Goal: Task Accomplishment & Management: Use online tool/utility

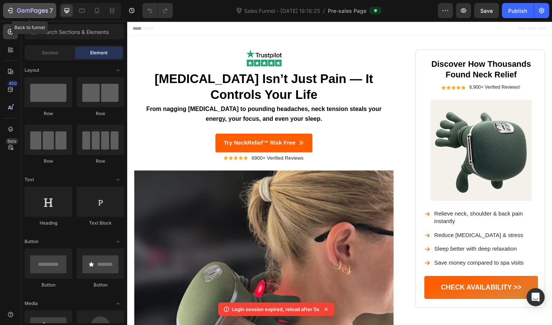
click at [11, 15] on div "7" at bounding box center [29, 10] width 46 height 9
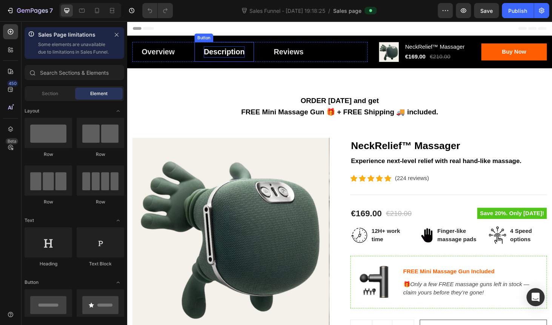
click at [232, 53] on div "Description" at bounding box center [231, 54] width 44 height 12
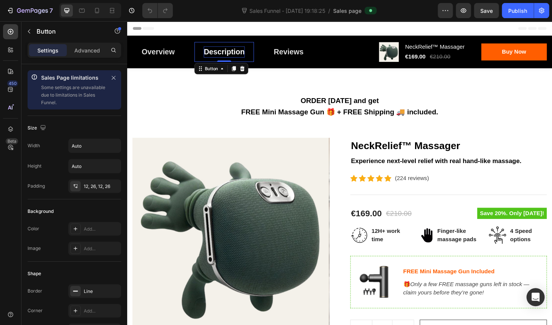
click at [232, 53] on div "Description" at bounding box center [231, 54] width 44 height 12
click at [536, 296] on icon "Open Intercom Messenger" at bounding box center [535, 297] width 9 height 10
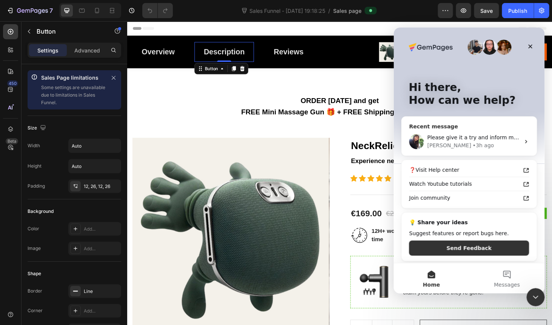
click at [467, 138] on span "Please give it a try and inform me of the outcome." at bounding box center [493, 137] width 133 height 6
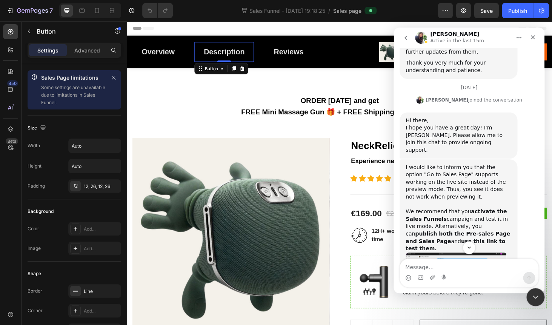
scroll to position [2081, 0]
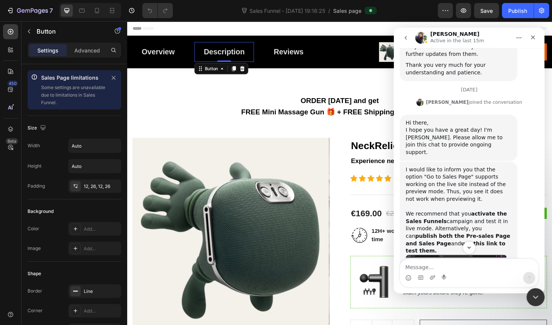
click at [460, 255] on img "Tina says…" at bounding box center [456, 280] width 101 height 50
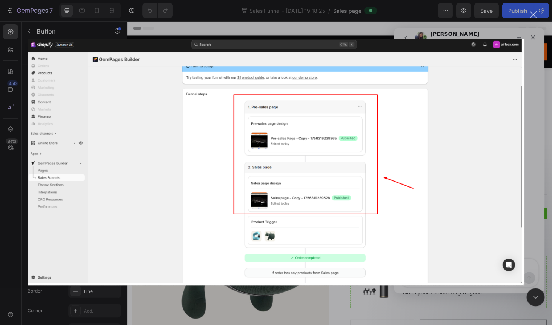
click at [533, 15] on div "Close" at bounding box center [533, 14] width 7 height 7
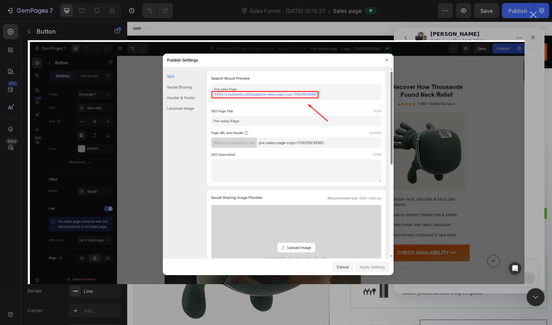
click at [533, 14] on div "Close" at bounding box center [533, 14] width 7 height 7
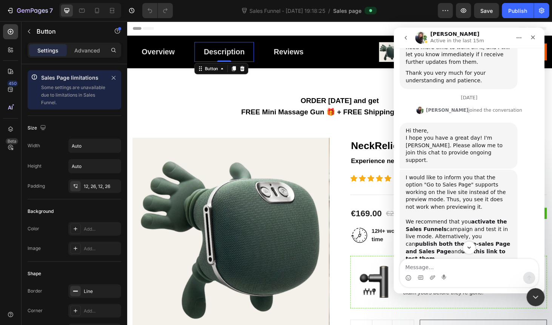
scroll to position [2071, 0]
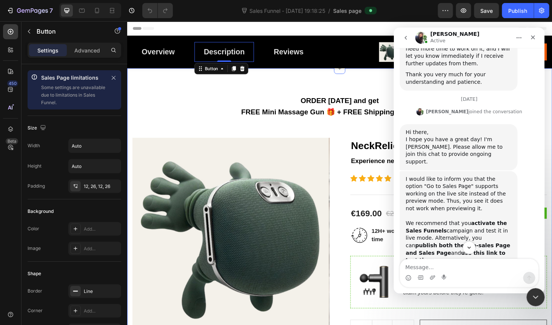
click at [314, 130] on div "ORDER [DATE] and get FREE Mini Massage Gun 🎁 + FREE Shipping 🚚 included. Headin…" at bounding box center [354, 292] width 442 height 387
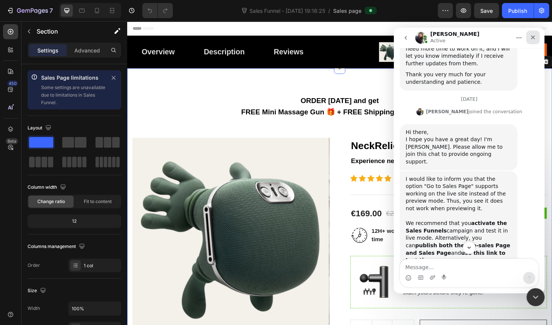
click at [532, 33] on div "Close" at bounding box center [533, 38] width 14 height 14
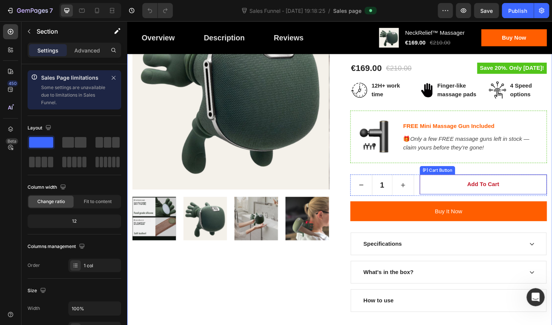
scroll to position [2162, 0]
click at [475, 192] on button "Add to cart" at bounding box center [507, 194] width 136 height 21
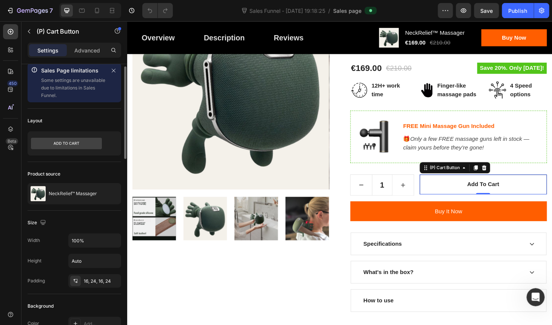
scroll to position [0, 0]
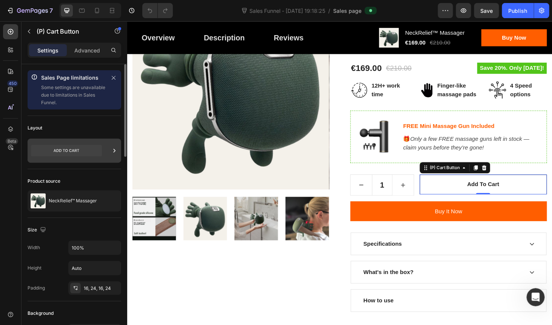
click at [74, 150] on icon at bounding box center [66, 150] width 71 height 11
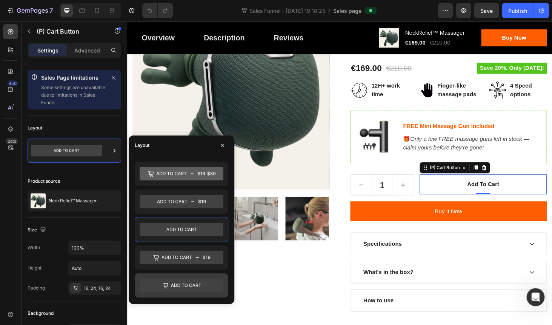
click at [158, 287] on icon at bounding box center [182, 286] width 84 height 14
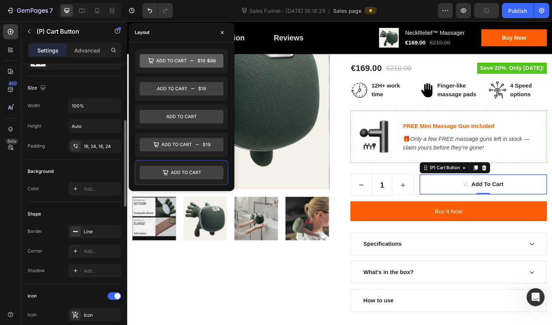
scroll to position [140, 0]
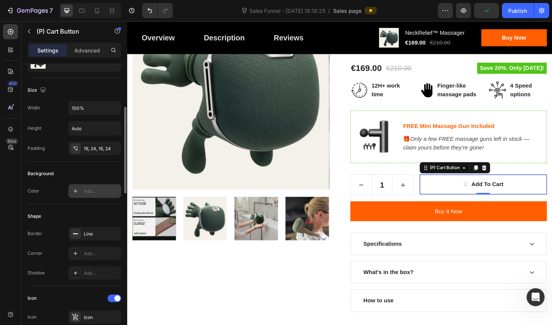
click at [94, 194] on div "Add..." at bounding box center [101, 191] width 35 height 7
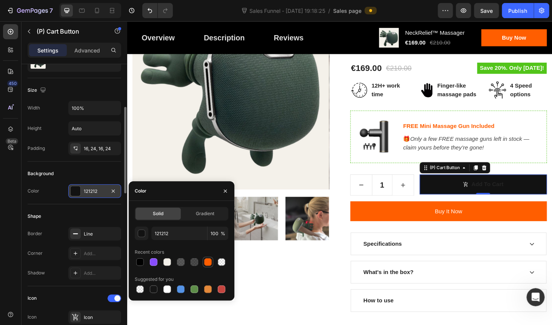
click at [211, 261] on div at bounding box center [208, 262] width 8 height 8
type input "FF5E00"
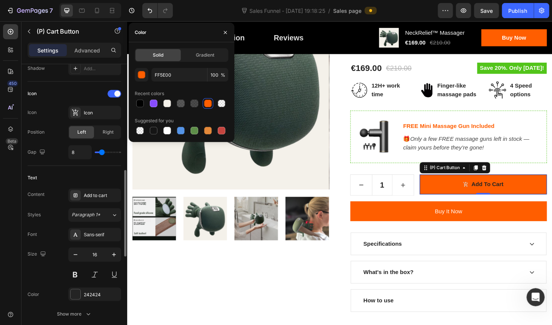
scroll to position [348, 0]
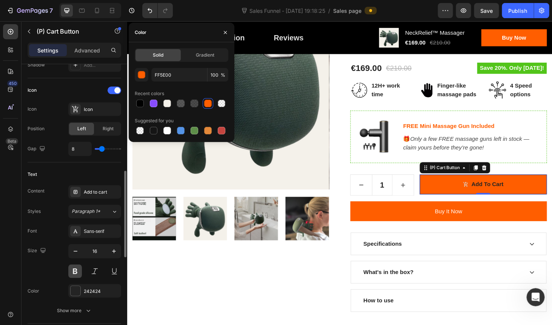
click at [75, 272] on button at bounding box center [75, 271] width 14 height 14
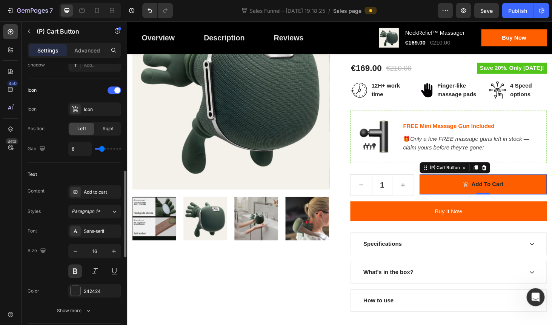
click at [44, 223] on div "Styles Paragraph 1* Font Sans-serif Size 16 Color 242424 Show more" at bounding box center [75, 261] width 94 height 112
click at [80, 107] on div at bounding box center [75, 109] width 11 height 11
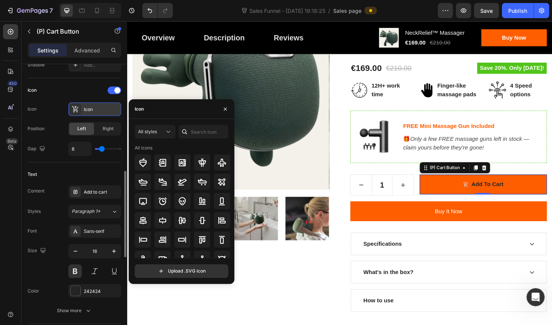
click at [80, 107] on div at bounding box center [75, 109] width 11 height 11
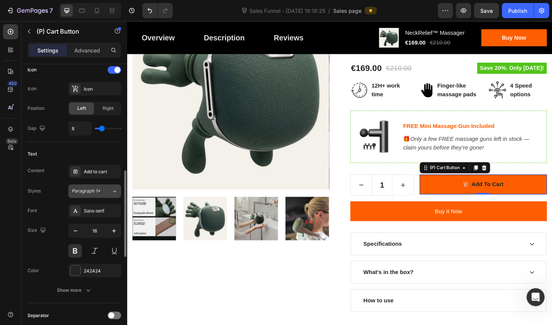
scroll to position [368, 0]
click at [87, 269] on div "242424" at bounding box center [95, 270] width 22 height 7
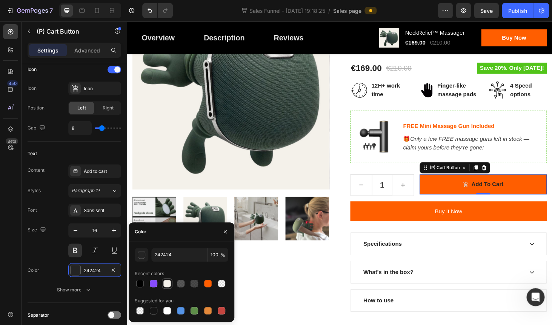
click at [166, 286] on div at bounding box center [167, 284] width 8 height 8
click at [165, 311] on div at bounding box center [167, 311] width 8 height 8
type input "FFFFFF"
click at [26, 242] on div "Sales Page limitations Some settings are unavailable due to limitations in Sale…" at bounding box center [75, 156] width 106 height 920
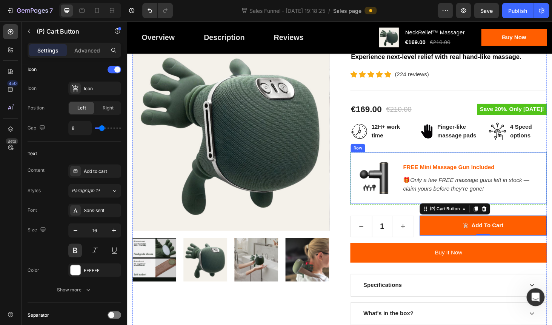
scroll to position [65, 0]
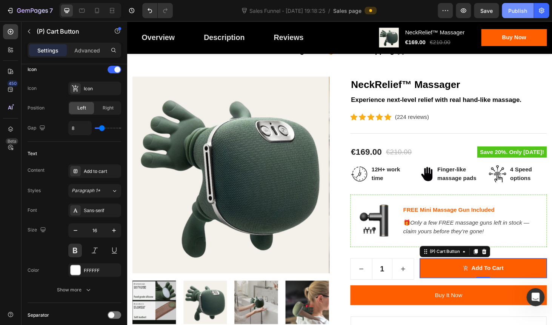
click at [518, 16] on button "Publish" at bounding box center [518, 10] width 32 height 15
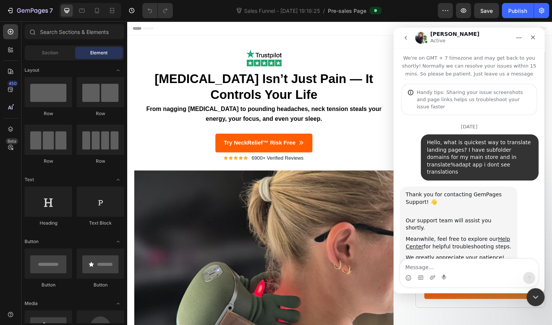
scroll to position [2162, 0]
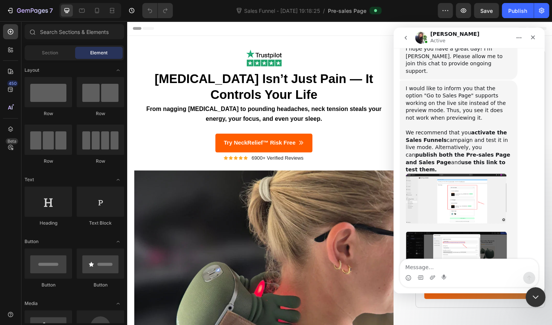
click at [536, 297] on icon "Close Intercom Messenger" at bounding box center [534, 295] width 9 height 9
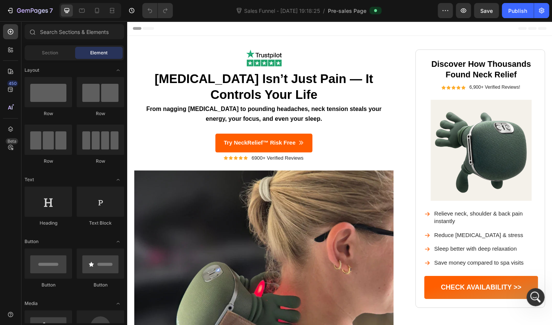
scroll to position [0, 0]
click at [444, 10] on icon "button" at bounding box center [446, 11] width 8 height 8
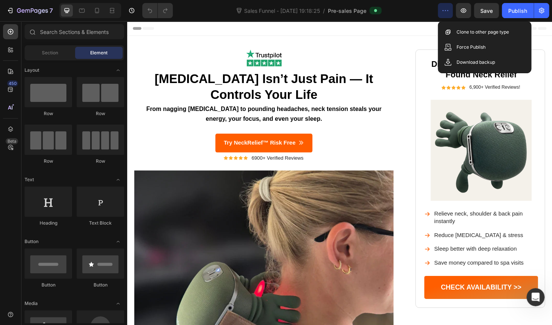
scroll to position [2162, 0]
click at [444, 10] on icon "button" at bounding box center [446, 11] width 8 height 8
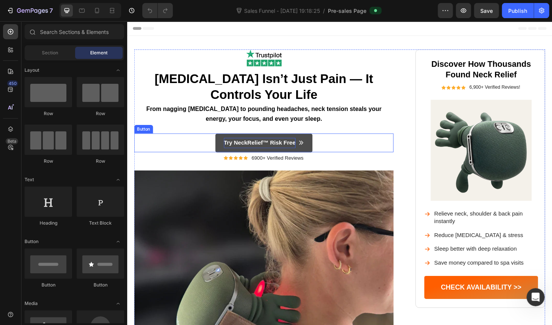
click at [287, 149] on p "Try NeckRelief™ Risk Free" at bounding box center [268, 150] width 77 height 11
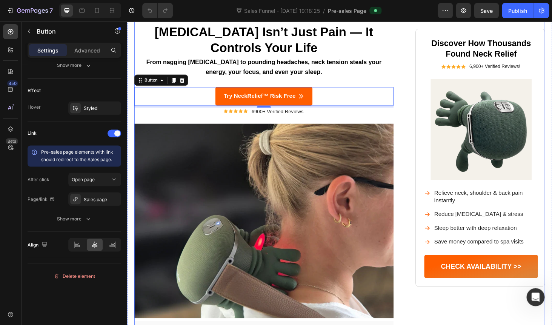
scroll to position [65, 0]
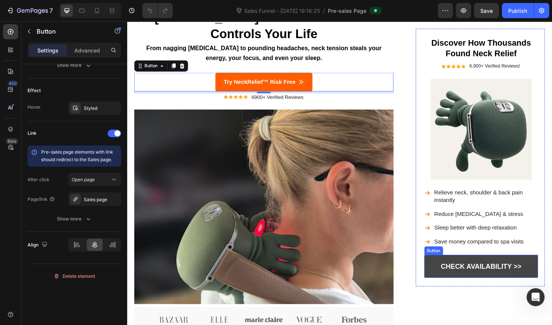
click at [473, 277] on link "CHECK AVAILABILITY >>" at bounding box center [504, 282] width 121 height 25
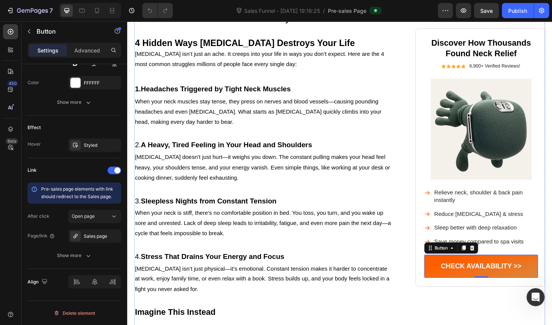
scroll to position [509, 0]
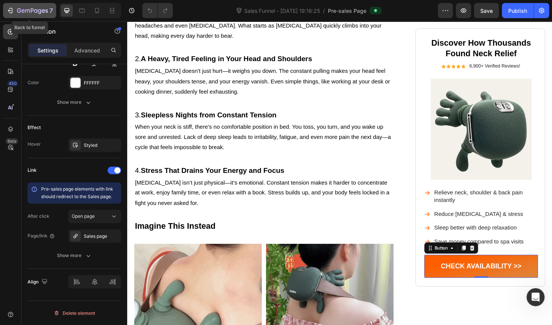
click at [10, 12] on icon "button" at bounding box center [10, 11] width 8 height 8
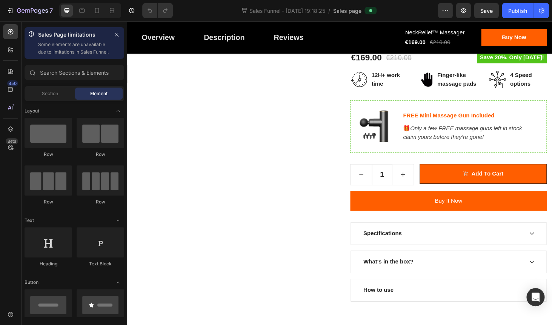
scroll to position [180, 0]
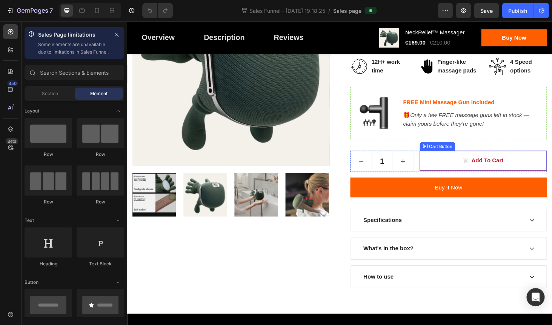
click at [463, 165] on button "Add to cart" at bounding box center [507, 169] width 136 height 21
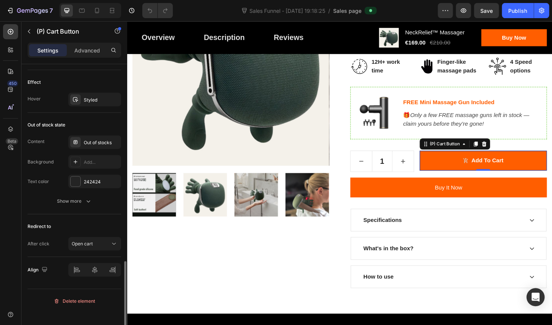
scroll to position [659, 0]
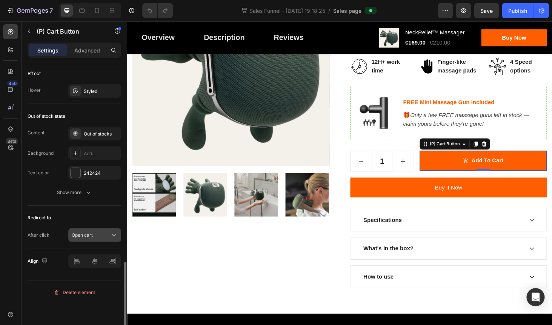
click at [84, 233] on span "Open cart" at bounding box center [82, 235] width 21 height 6
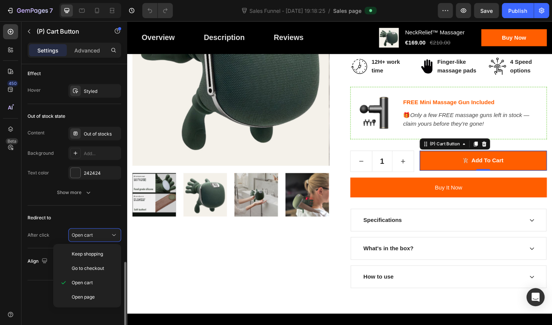
click at [83, 221] on div "Redirect to" at bounding box center [75, 218] width 94 height 12
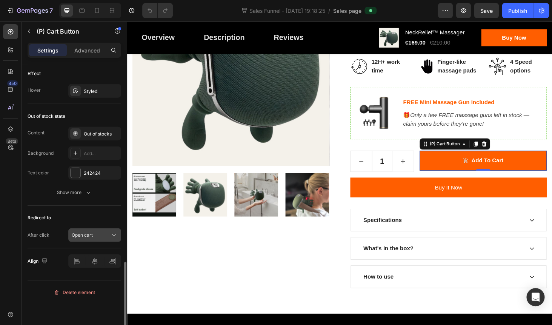
click at [81, 232] on span "Open cart" at bounding box center [82, 235] width 21 height 7
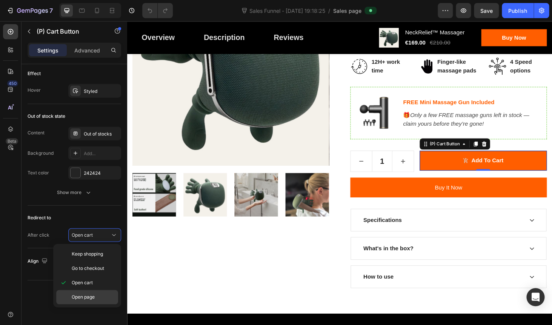
click at [86, 296] on span "Open page" at bounding box center [83, 297] width 23 height 7
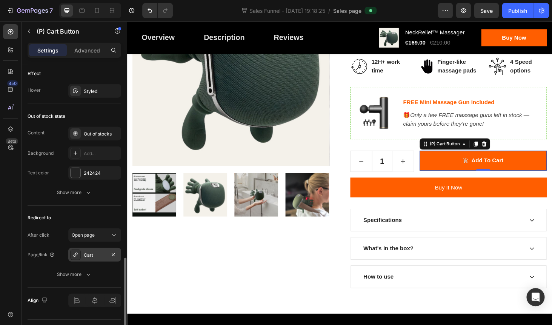
click at [96, 255] on div "Cart" at bounding box center [95, 255] width 22 height 7
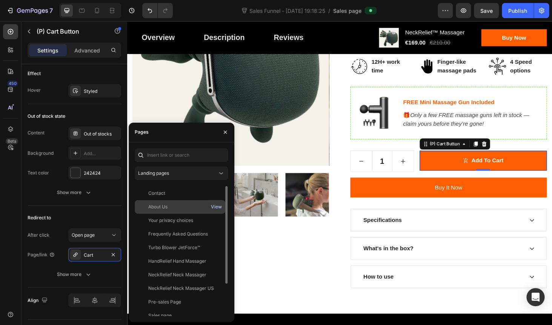
scroll to position [0, 0]
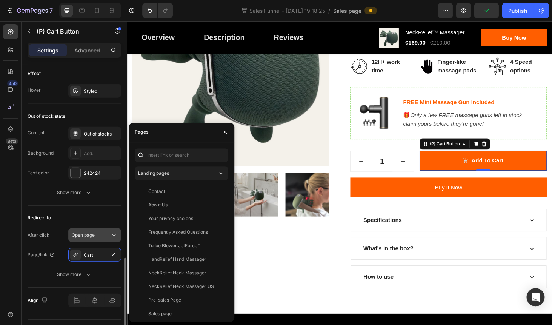
click at [103, 236] on div "Open page" at bounding box center [91, 235] width 39 height 7
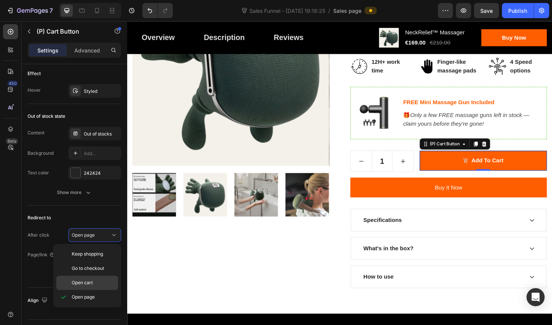
click at [99, 281] on p "Open cart" at bounding box center [93, 282] width 43 height 7
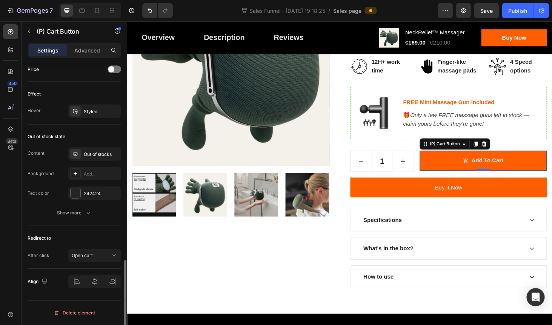
scroll to position [638, 0]
